Goal: Task Accomplishment & Management: Use online tool/utility

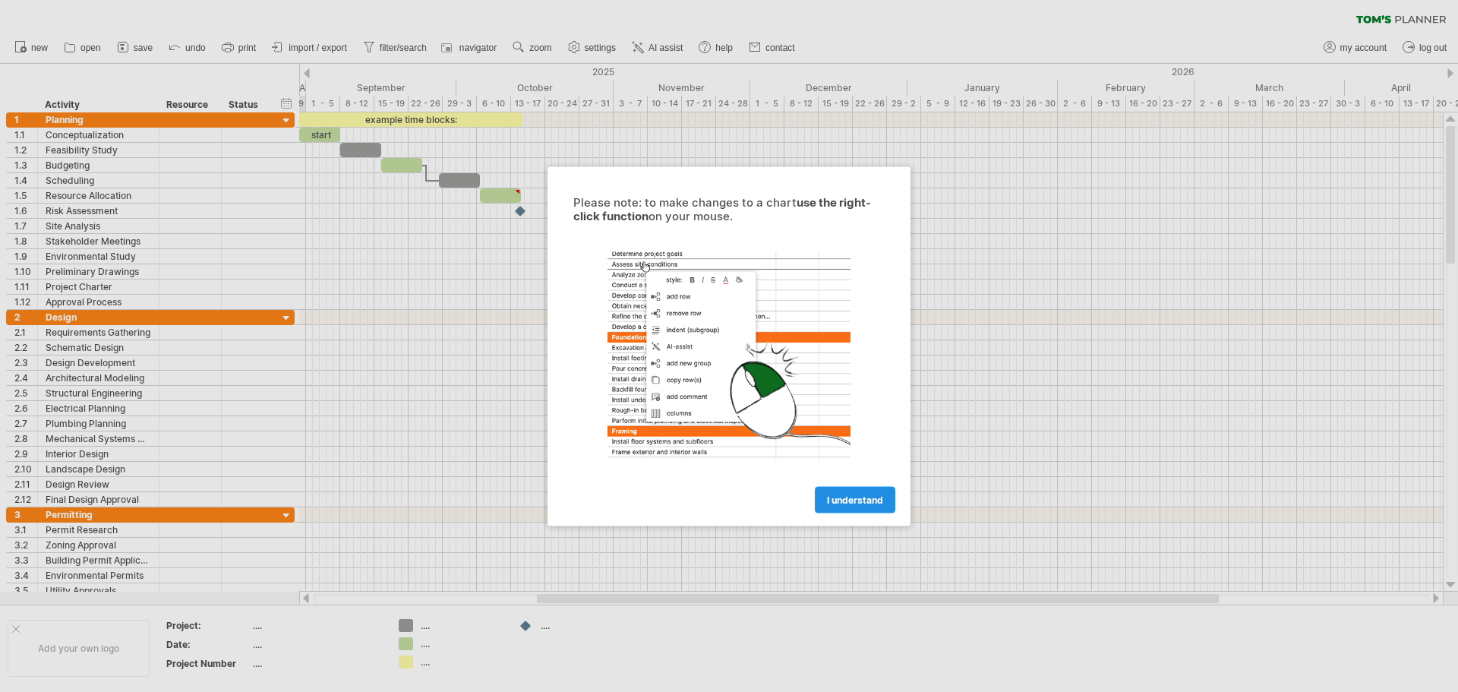
click at [848, 491] on link "I understand" at bounding box center [855, 499] width 81 height 27
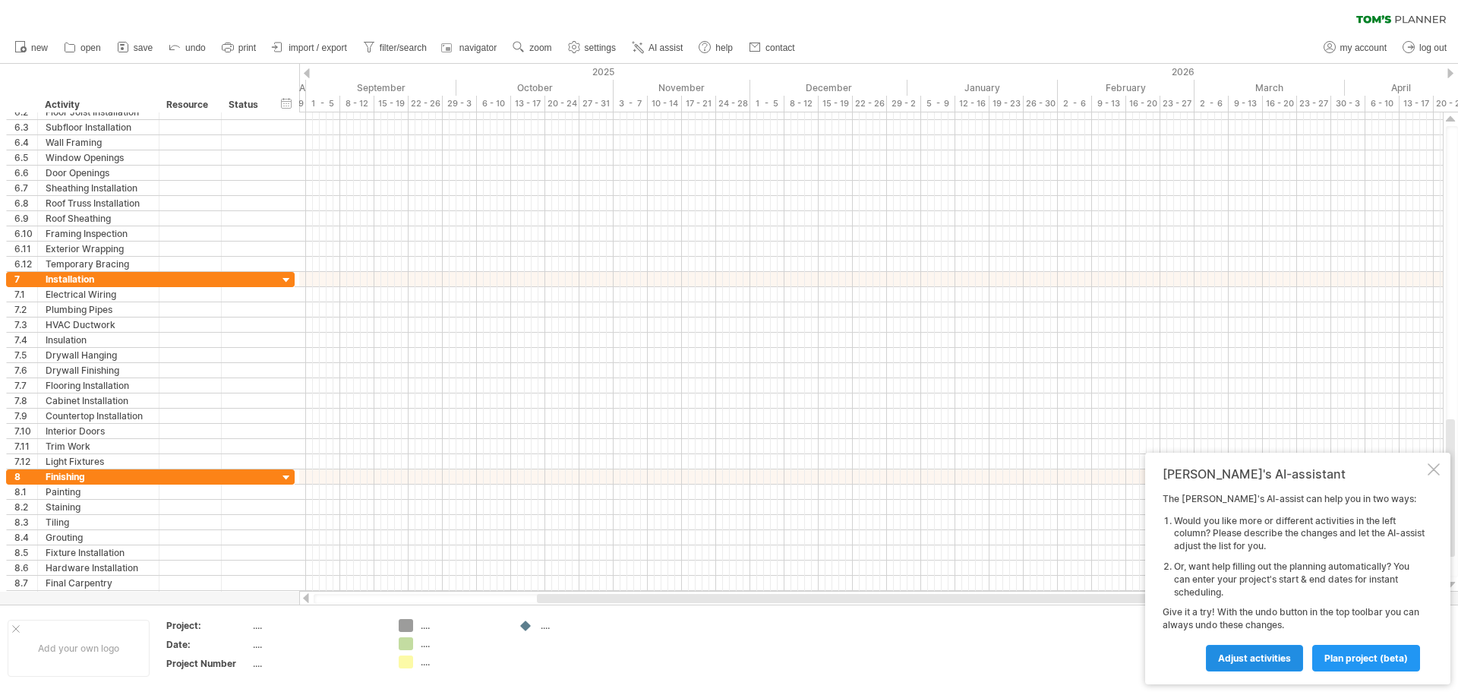
click at [1270, 653] on span "Adjust activities" at bounding box center [1254, 657] width 73 height 11
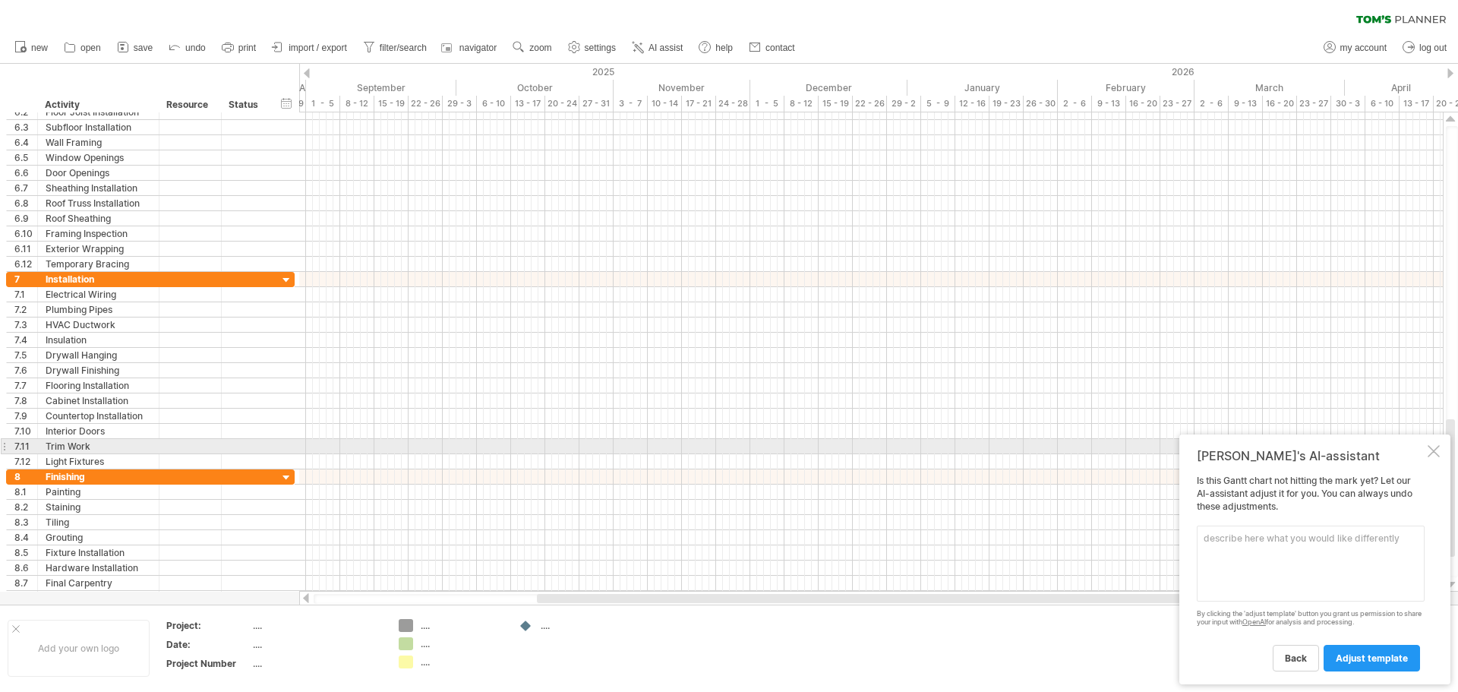
click at [1431, 448] on div at bounding box center [1434, 451] width 12 height 12
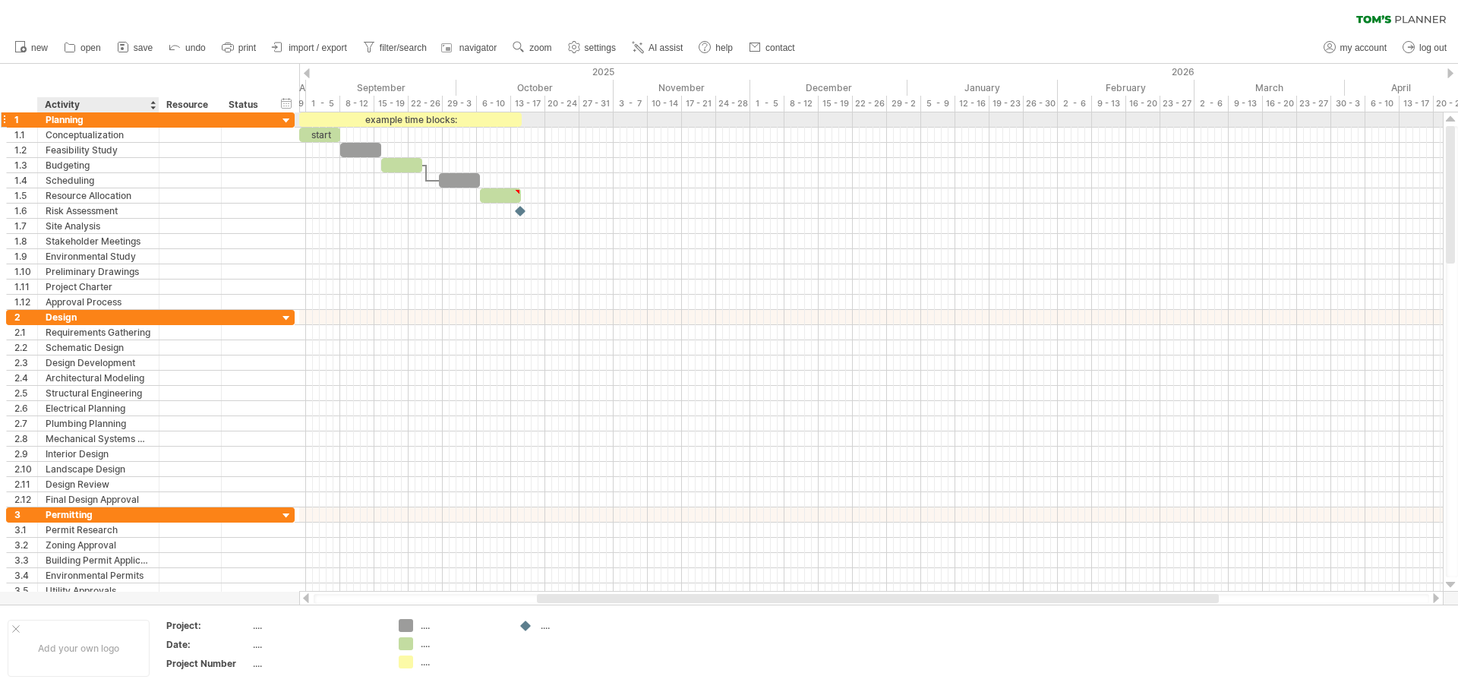
click at [79, 122] on div "Planning" at bounding box center [99, 119] width 106 height 14
click at [87, 103] on div "Activity" at bounding box center [98, 104] width 106 height 15
click at [103, 122] on div "Planning" at bounding box center [99, 119] width 106 height 14
click at [103, 122] on input "********" at bounding box center [99, 119] width 106 height 14
type input "*******"
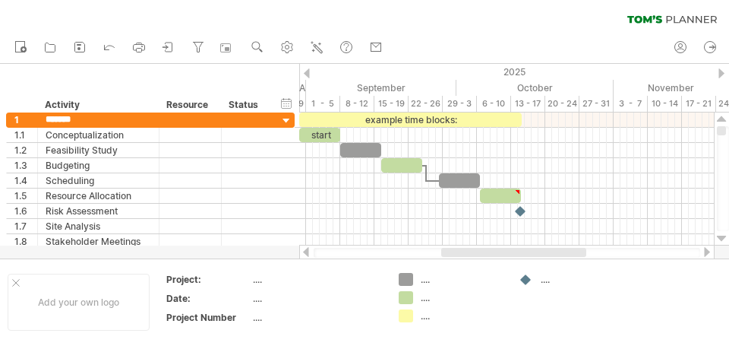
drag, startPoint x: 1457, startPoint y: 14, endPoint x: 524, endPoint y: 317, distance: 981.4
click at [524, 317] on td "...." at bounding box center [571, 302] width 120 height 58
click at [256, 283] on div "...." at bounding box center [317, 279] width 128 height 13
type input "*"
type input "**********"
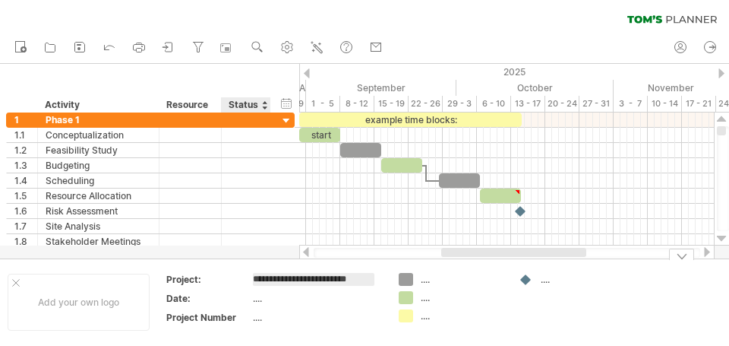
scroll to position [0, 17]
click at [269, 299] on div "...." at bounding box center [317, 298] width 128 height 13
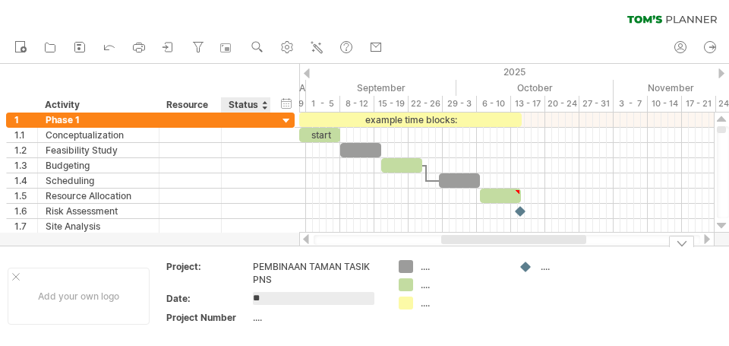
type input "**"
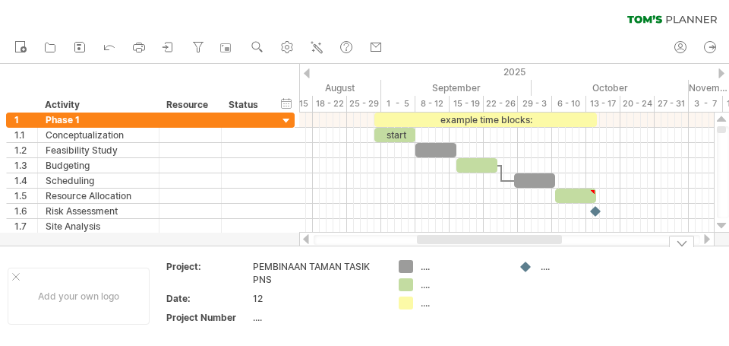
drag, startPoint x: 450, startPoint y: 238, endPoint x: 425, endPoint y: 253, distance: 28.3
click at [425, 253] on div "Trying to reach [DOMAIN_NAME] Connected again... 0% clear filter new 1" at bounding box center [364, 173] width 729 height 346
click at [259, 317] on div "...." at bounding box center [317, 317] width 128 height 13
type input "*"
click at [426, 267] on div "...." at bounding box center [462, 266] width 83 height 13
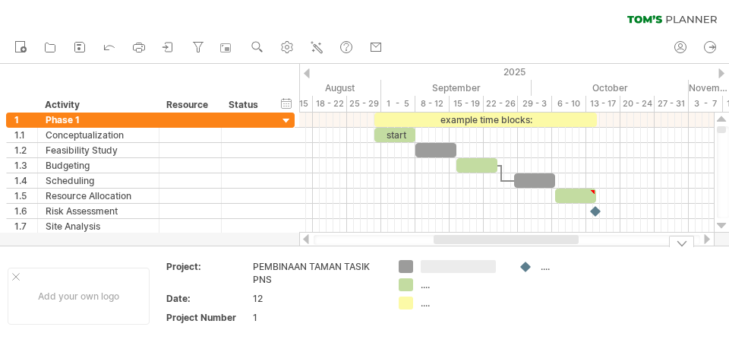
click at [553, 265] on div "...." at bounding box center [582, 266] width 83 height 13
click at [611, 308] on td at bounding box center [571, 295] width 120 height 71
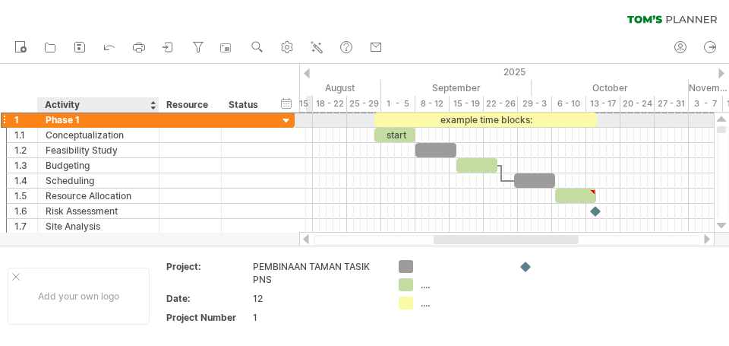
click at [80, 119] on div "Phase 1" at bounding box center [99, 119] width 106 height 14
type input "**********"
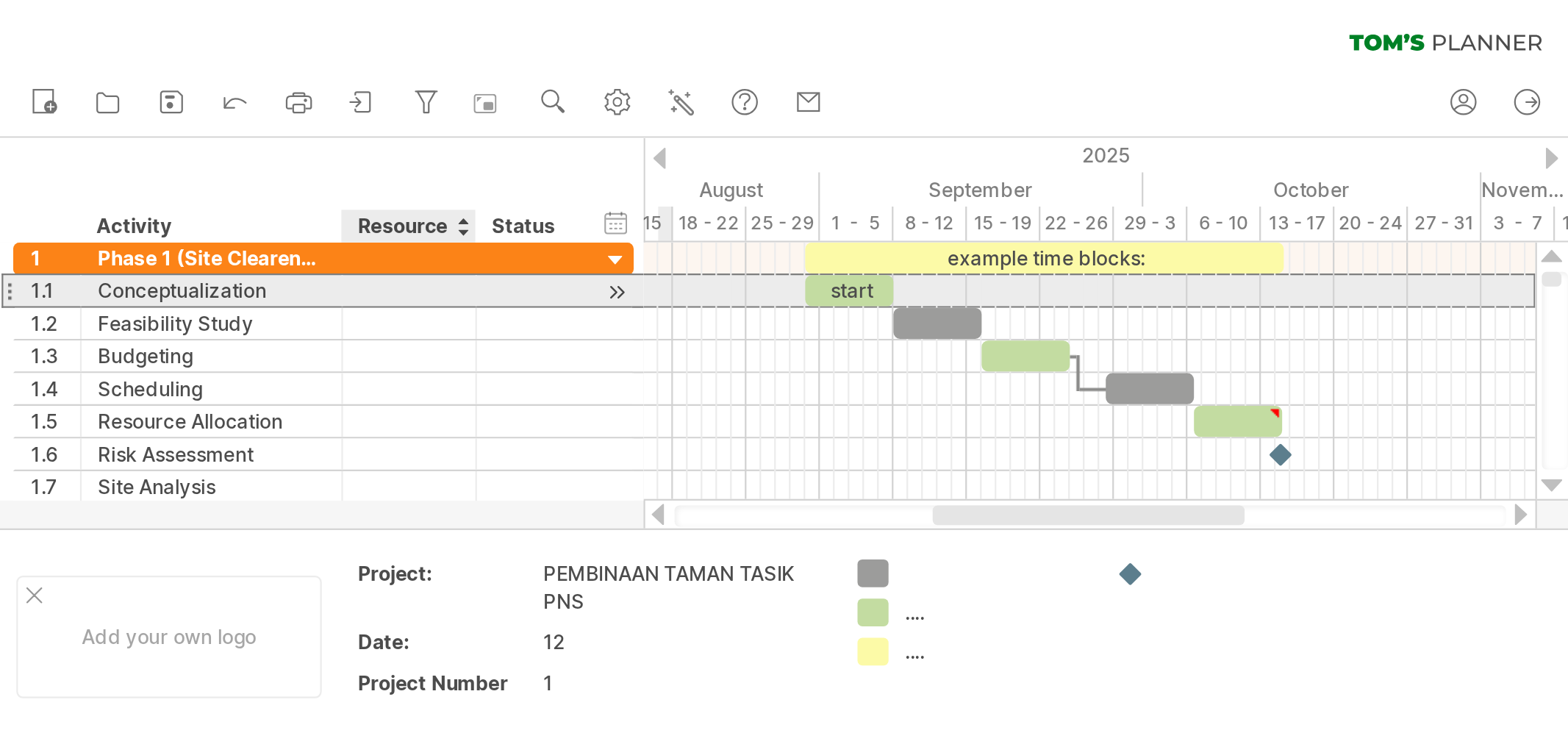
scroll to position [0, 0]
click at [197, 130] on div at bounding box center [184, 131] width 45 height 14
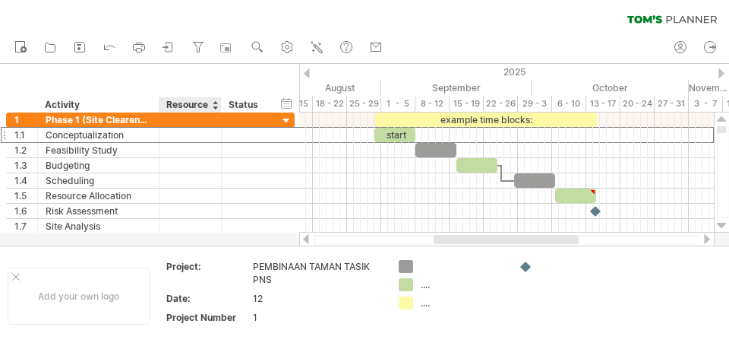
click at [216, 108] on div at bounding box center [215, 104] width 6 height 15
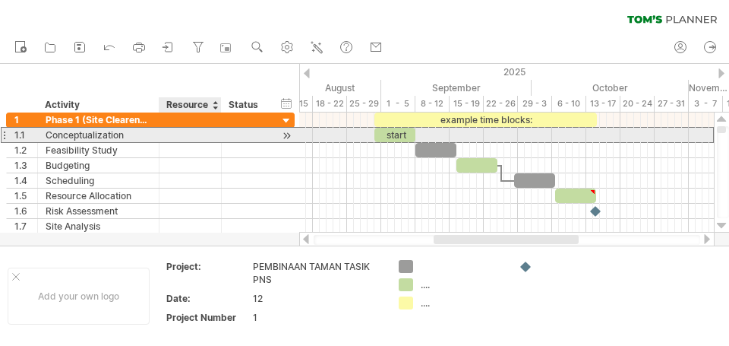
click at [187, 131] on div at bounding box center [190, 135] width 46 height 14
click at [237, 134] on div at bounding box center [245, 135] width 33 height 14
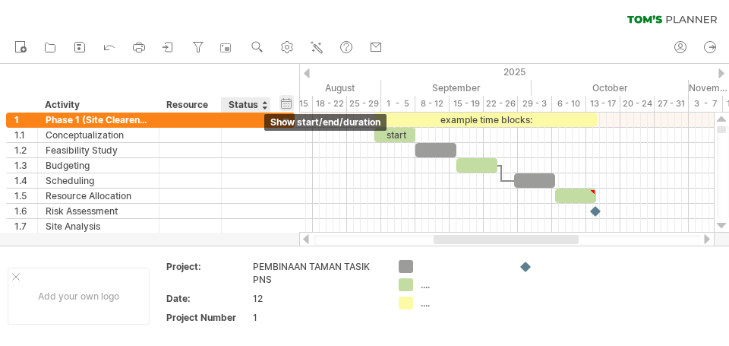
click at [285, 101] on div "hide start/end/duration show start/end/duration" at bounding box center [286, 103] width 14 height 16
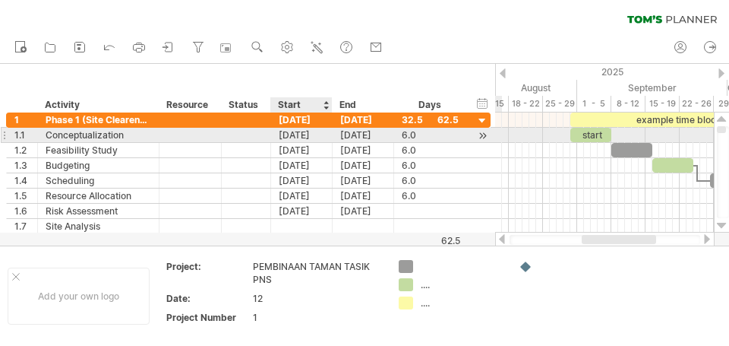
click at [305, 134] on div "[DATE]" at bounding box center [302, 135] width 62 height 14
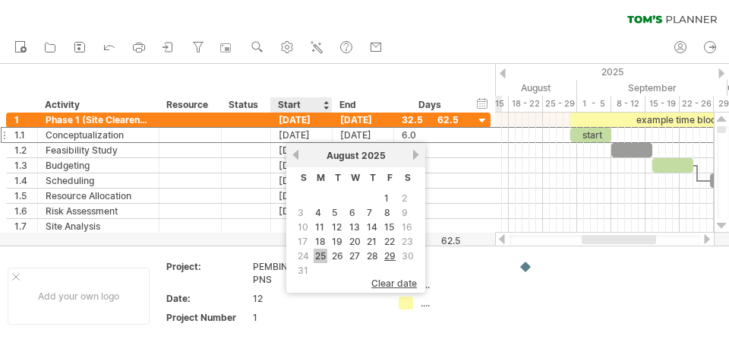
click at [324, 255] on link "25" at bounding box center [321, 255] width 14 height 14
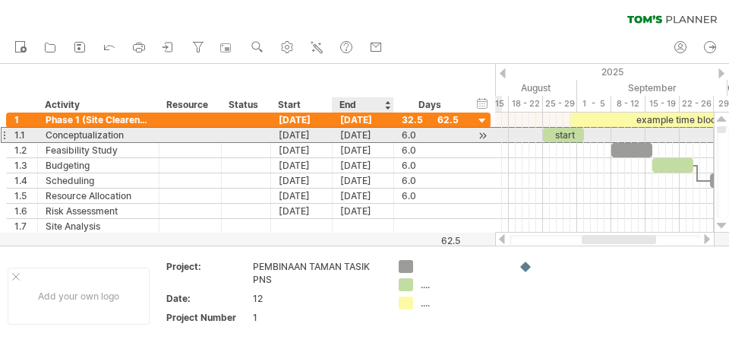
click at [360, 135] on div "[DATE]" at bounding box center [364, 135] width 62 height 14
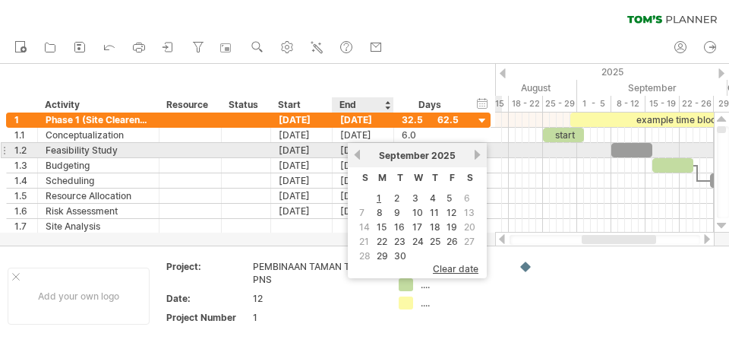
click at [356, 153] on link "previous" at bounding box center [357, 154] width 11 height 11
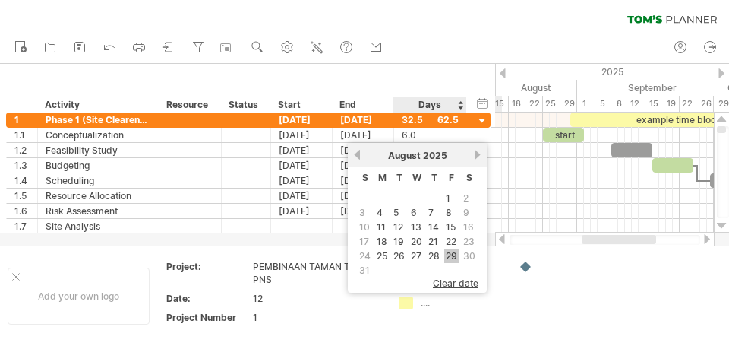
click at [453, 254] on link "29" at bounding box center [451, 255] width 14 height 14
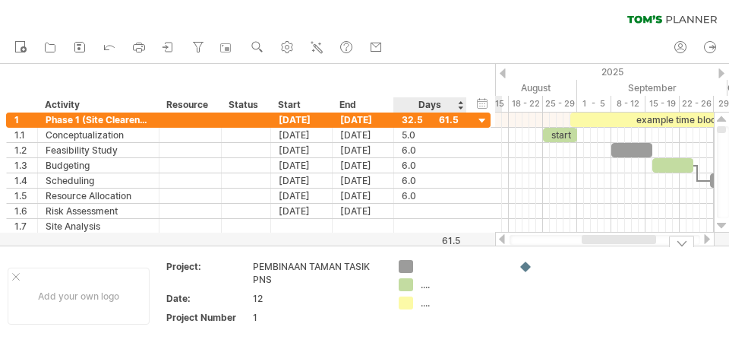
click at [472, 320] on td ".... ...." at bounding box center [451, 295] width 120 height 71
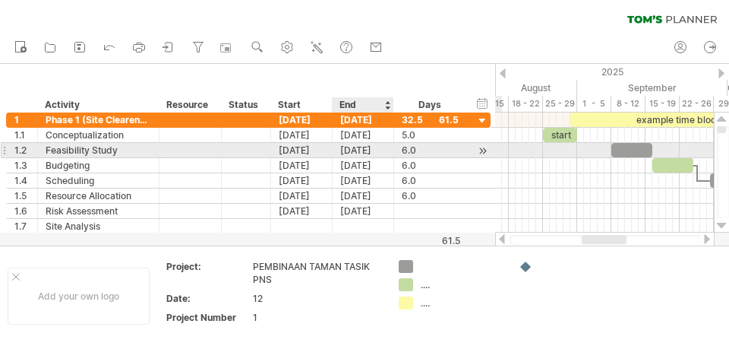
click at [368, 148] on div "[DATE]" at bounding box center [364, 150] width 62 height 14
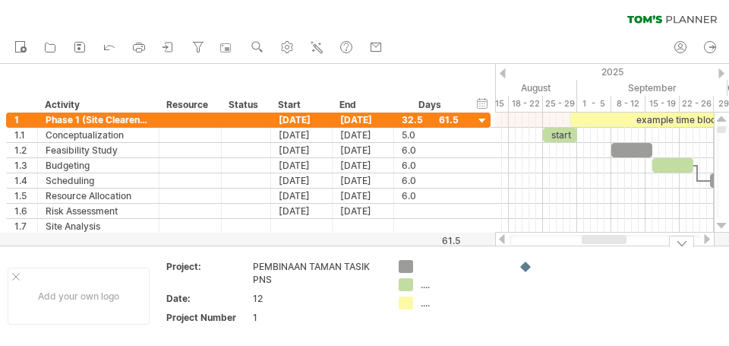
click at [509, 306] on td ".... ...." at bounding box center [451, 295] width 120 height 71
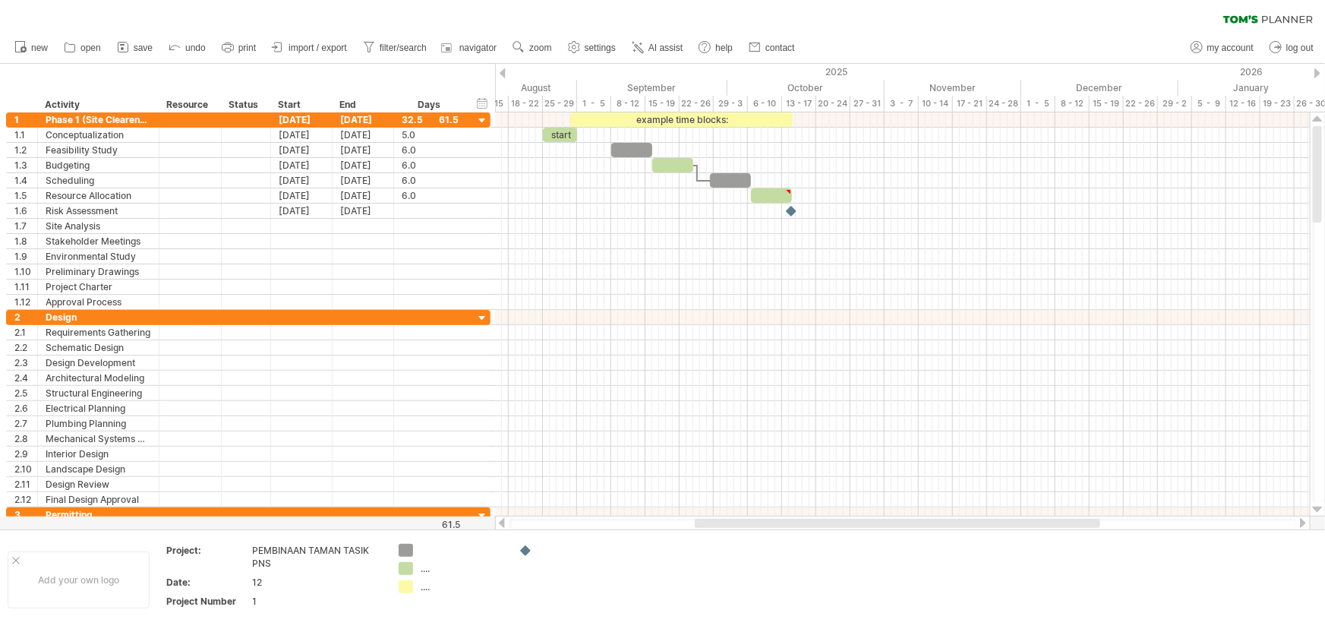
drag, startPoint x: 728, startPoint y: 0, endPoint x: 1088, endPoint y: 602, distance: 701.7
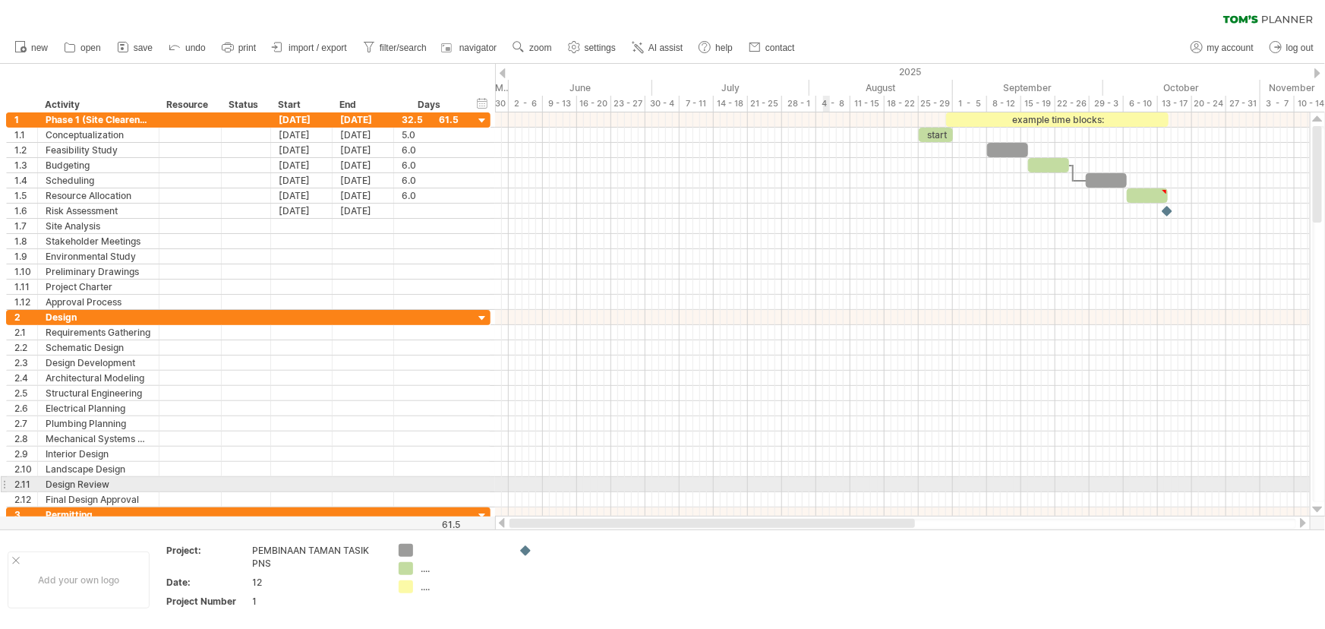
drag, startPoint x: 1064, startPoint y: 524, endPoint x: 829, endPoint y: 491, distance: 236.9
click at [829, 491] on div "Trying to reach [DOMAIN_NAME] Connected again... 0% clear filter new 1" at bounding box center [662, 314] width 1325 height 629
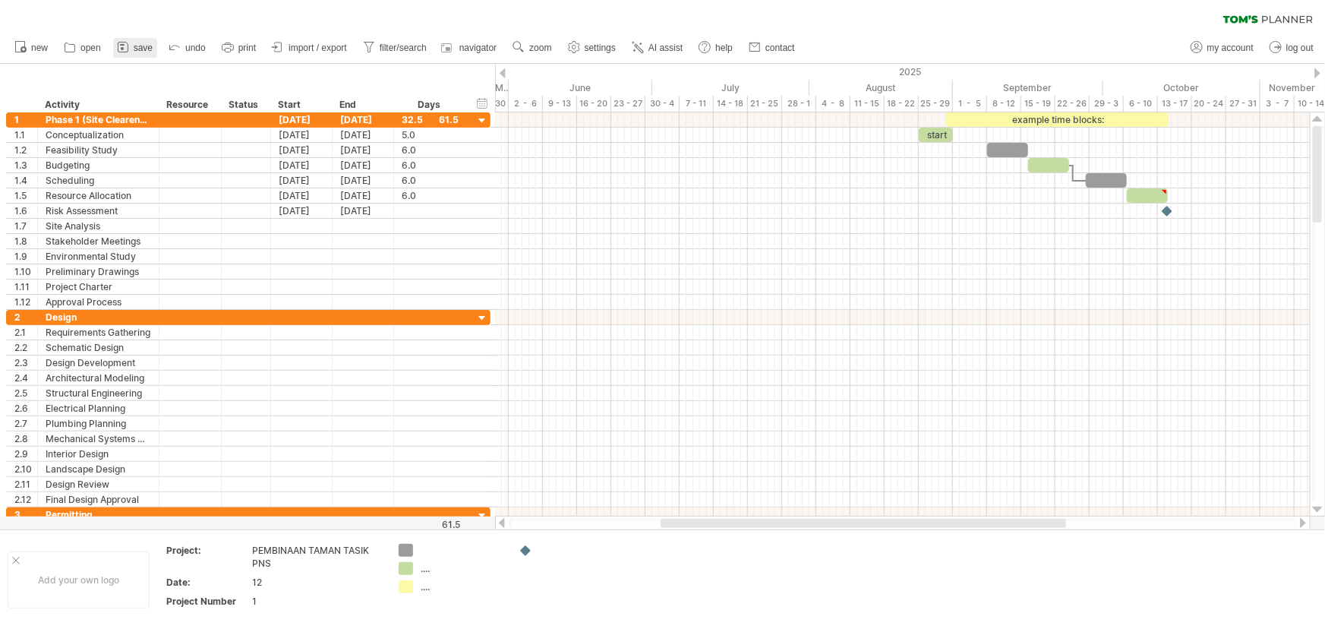
click at [125, 43] on icon at bounding box center [123, 48] width 10 height 10
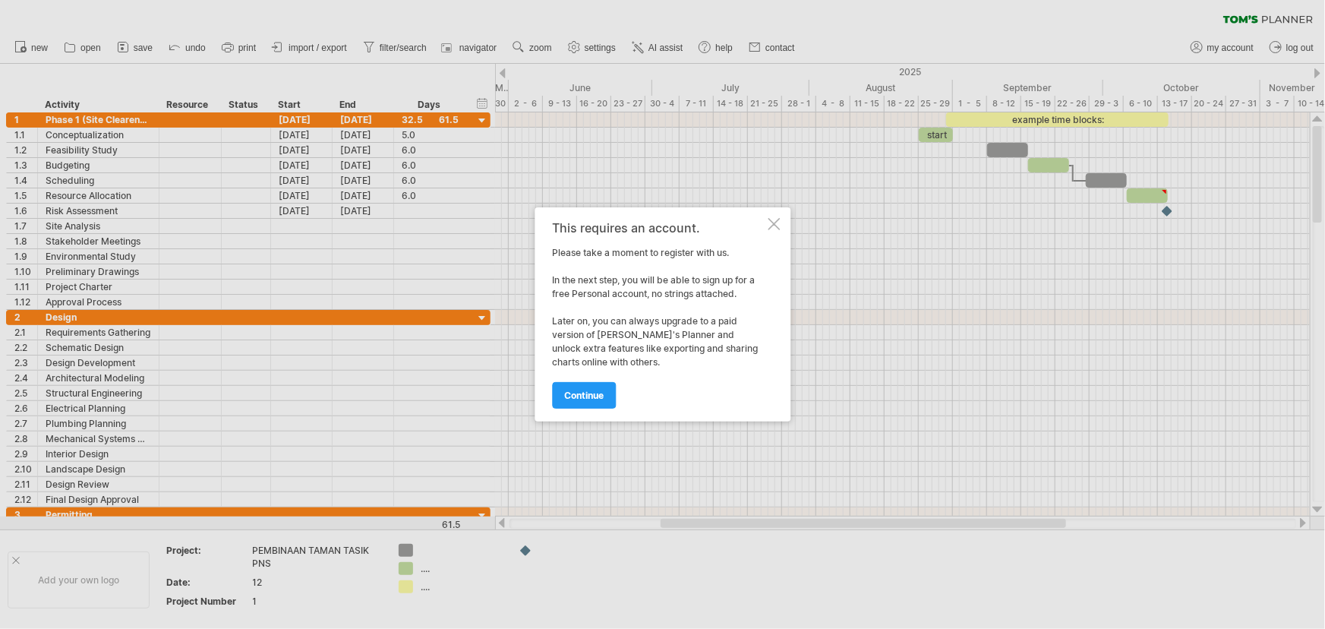
click at [778, 225] on div at bounding box center [774, 224] width 12 height 12
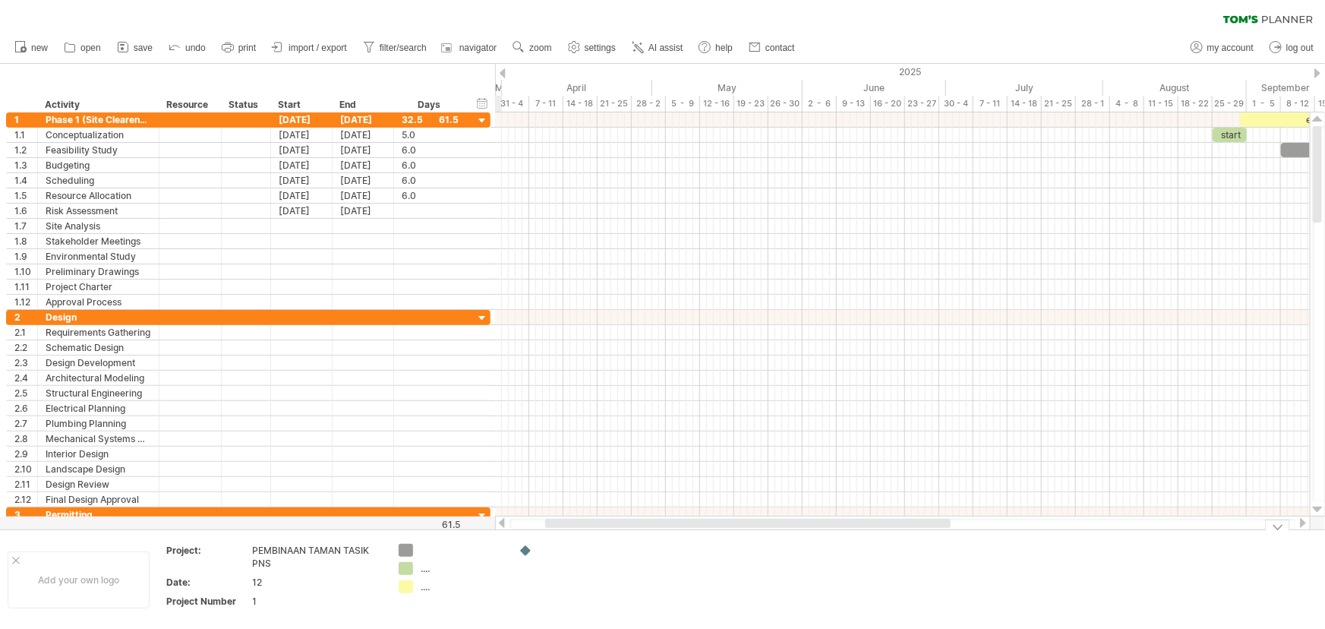
drag, startPoint x: 810, startPoint y: 523, endPoint x: 706, endPoint y: 529, distance: 104.2
click at [706, 529] on div "Trying to reach [DOMAIN_NAME] Connected again... 0% clear filter new 1" at bounding box center [662, 314] width 1325 height 629
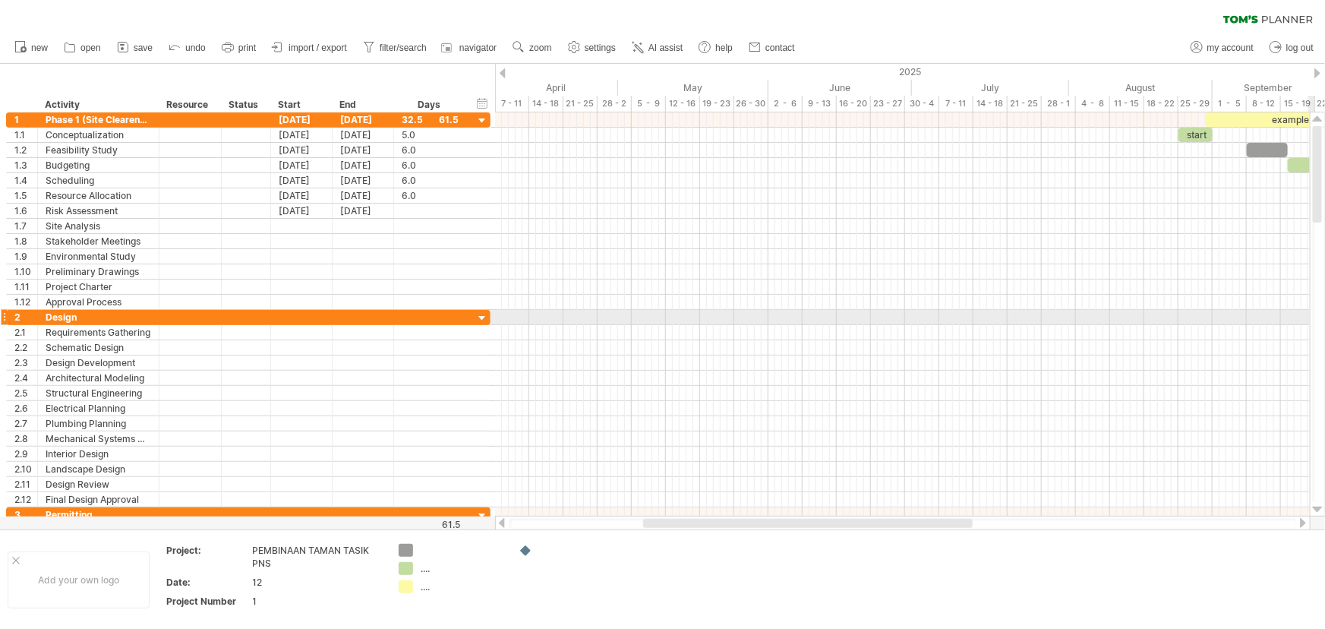
drag, startPoint x: 1322, startPoint y: 204, endPoint x: 1318, endPoint y: 128, distance: 76.1
click at [1325, 314] on div at bounding box center [1319, 314] width 12 height 376
drag, startPoint x: 888, startPoint y: 529, endPoint x: 995, endPoint y: 535, distance: 107.3
click at [995, 535] on div "Add your own logo Project: PEMBINAAN TAMAN TASIK PNS Date: 12 Project Number 1 …" at bounding box center [662, 578] width 1325 height 99
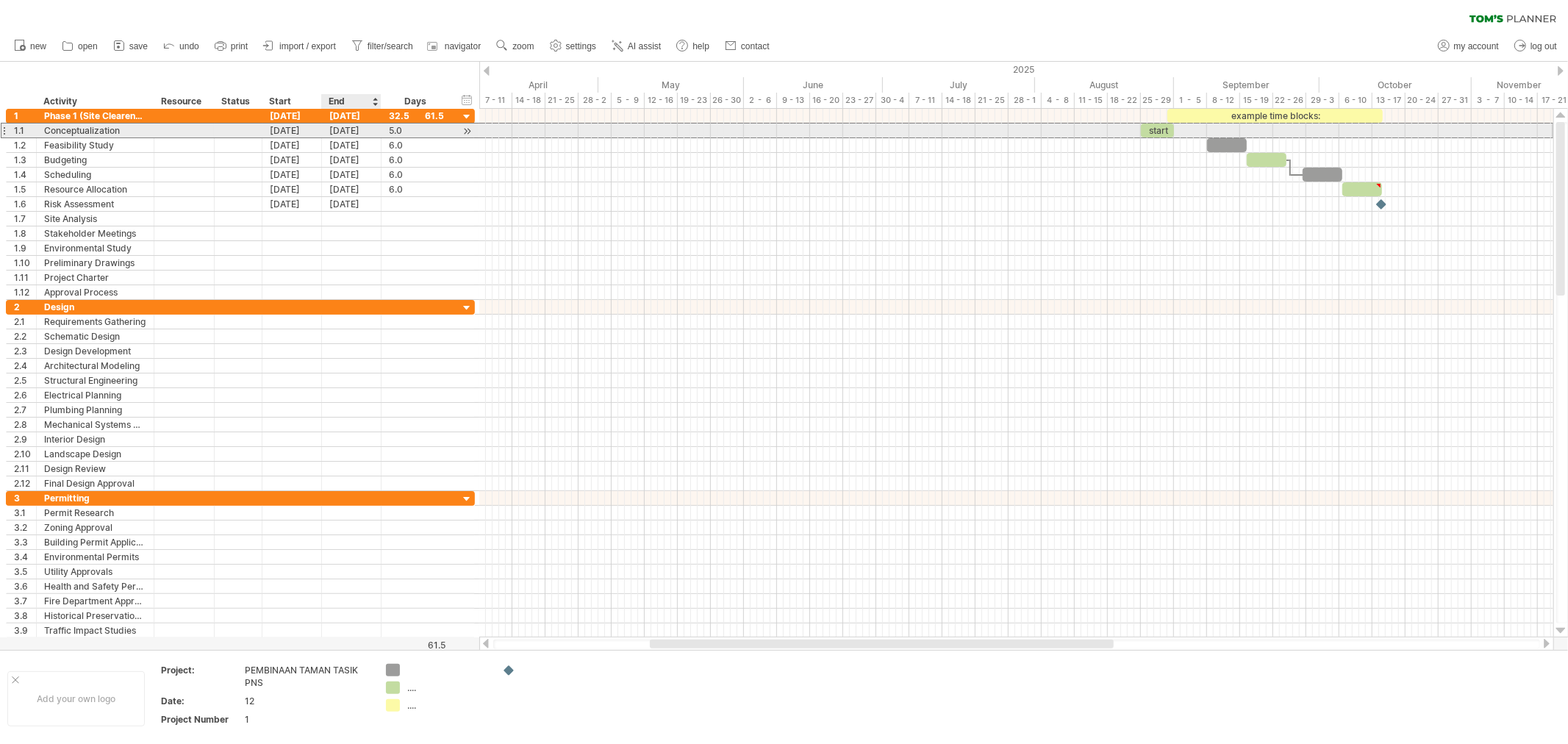
drag, startPoint x: 1279, startPoint y: 0, endPoint x: 350, endPoint y: 133, distance: 938.5
click at [350, 133] on div "[DATE]" at bounding box center [352, 131] width 60 height 14
click at [457, 148] on link "next" at bounding box center [462, 149] width 11 height 11
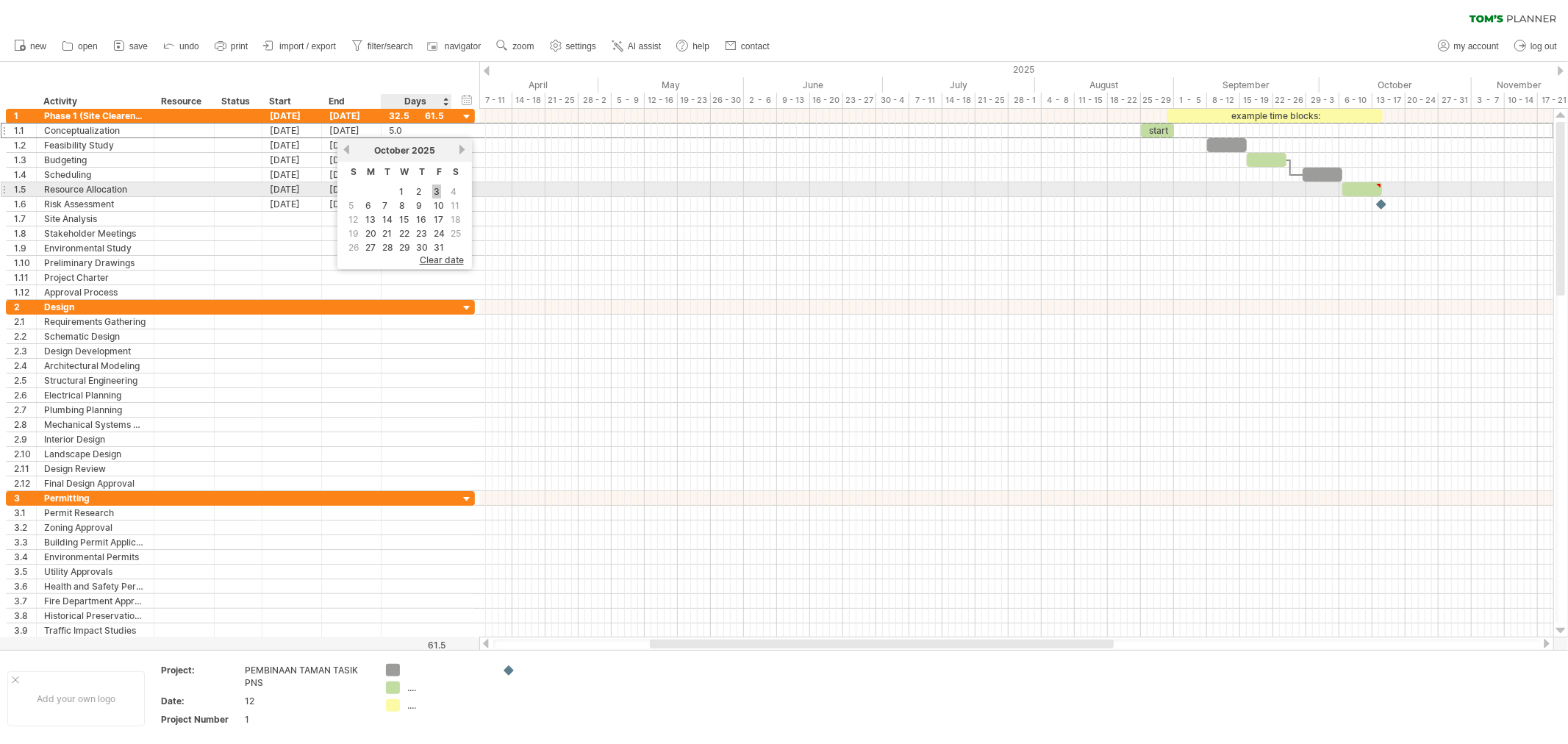
click at [433, 186] on link "3" at bounding box center [437, 192] width 9 height 14
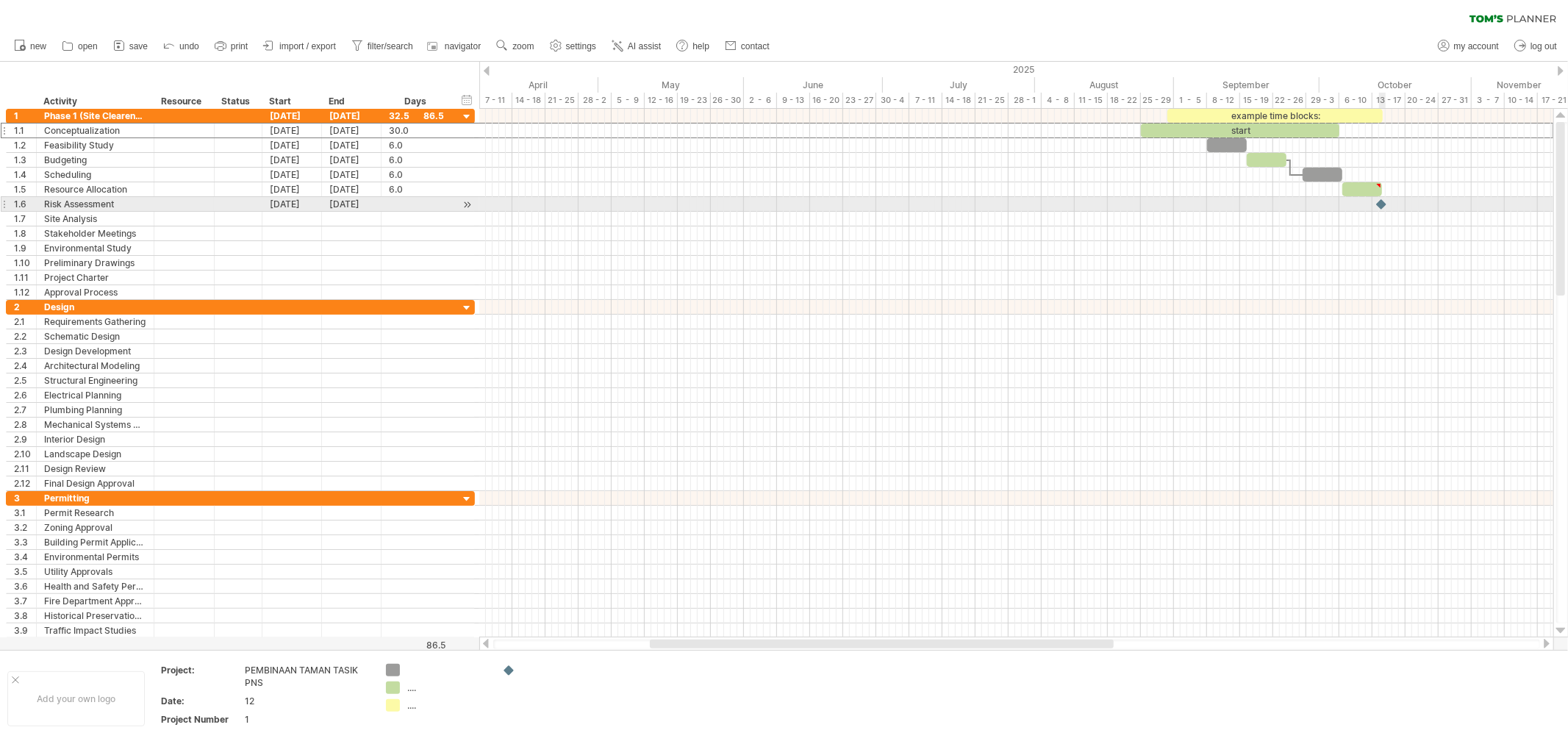
click at [1385, 206] on div at bounding box center [1381, 204] width 15 height 14
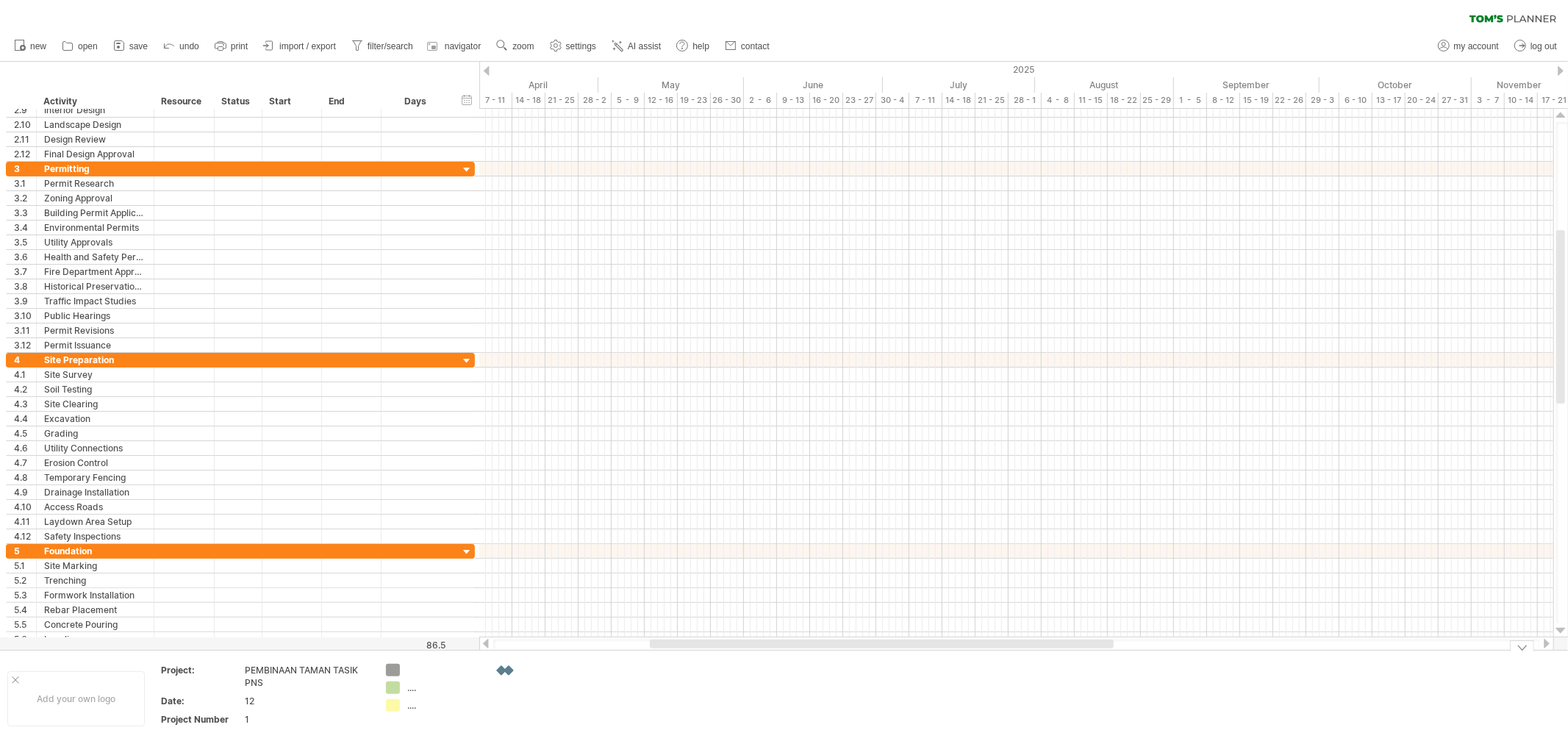
click at [512, 669] on div at bounding box center [509, 670] width 15 height 14
click at [520, 668] on div at bounding box center [553, 670] width 102 height 13
click at [510, 668] on div at bounding box center [509, 670] width 15 height 14
click at [546, 669] on div at bounding box center [563, 670] width 80 height 13
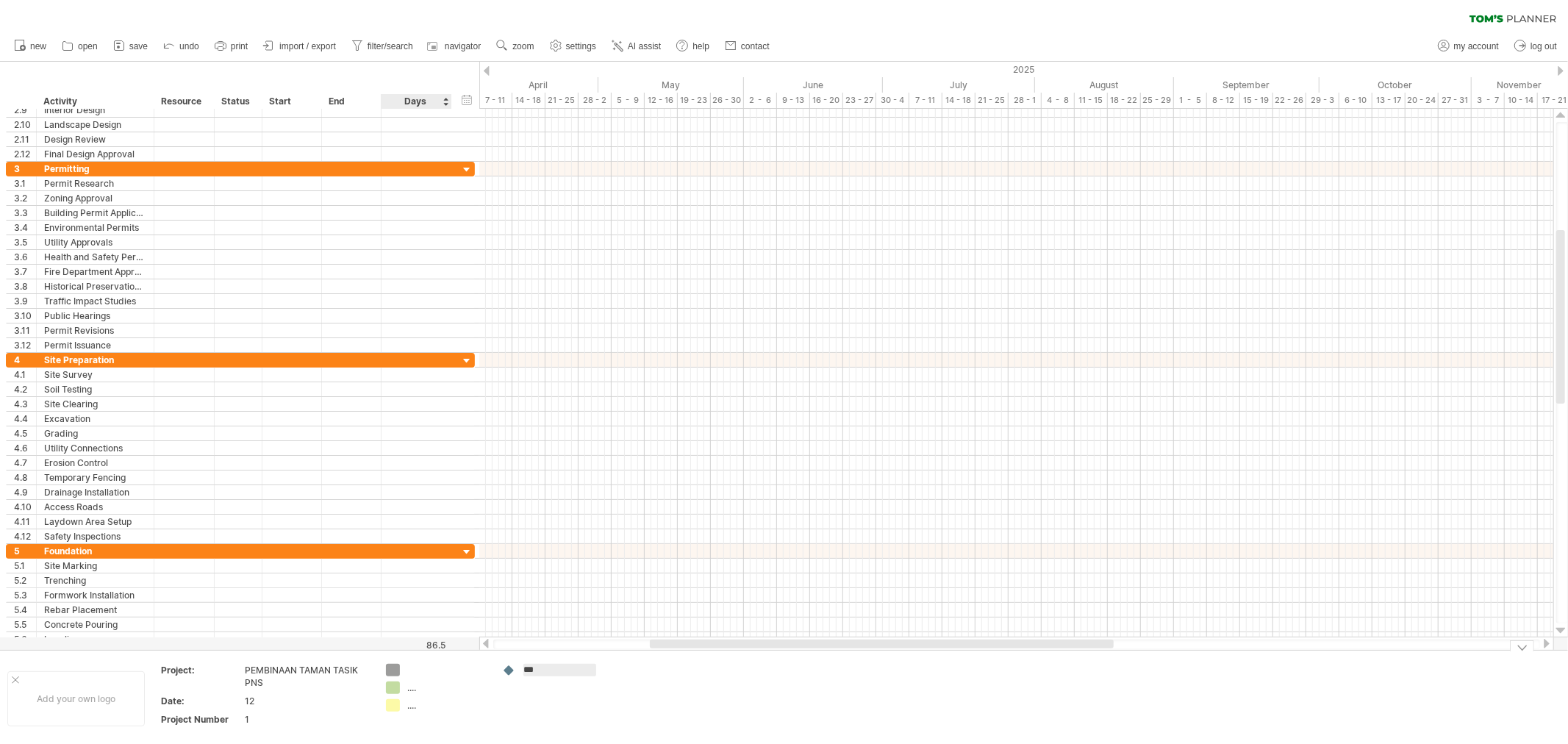
type input "***"
